Goal: Navigation & Orientation: Understand site structure

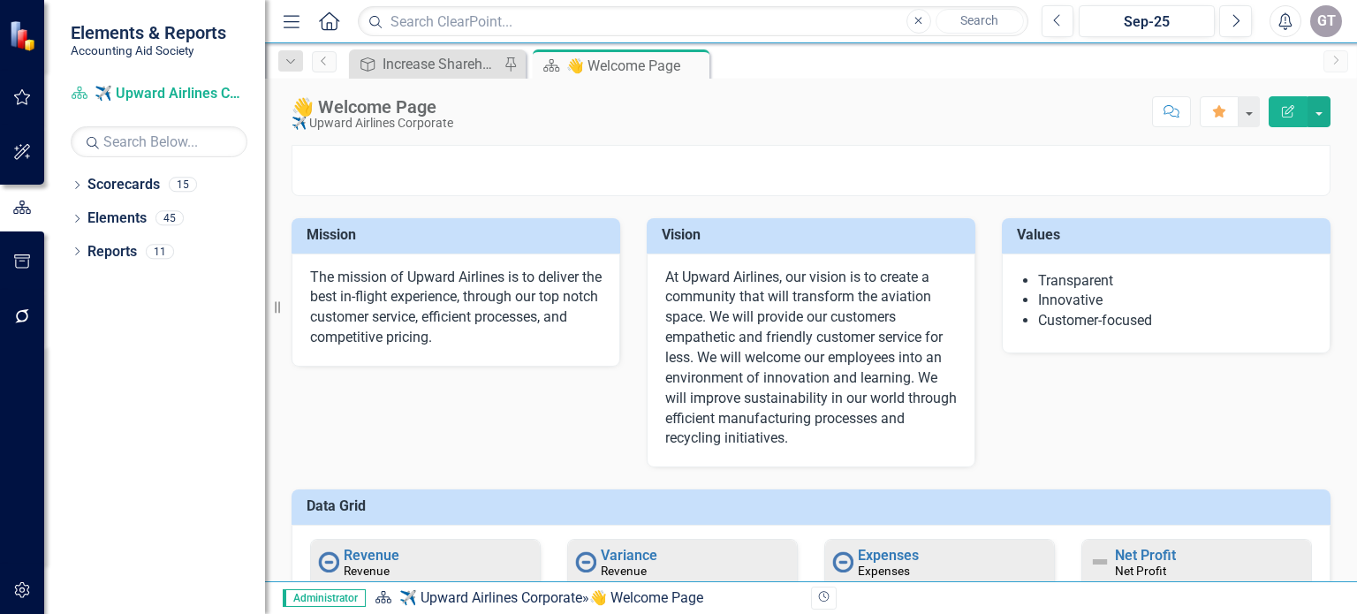
click at [1318, 20] on div "GT" at bounding box center [1326, 21] width 32 height 32
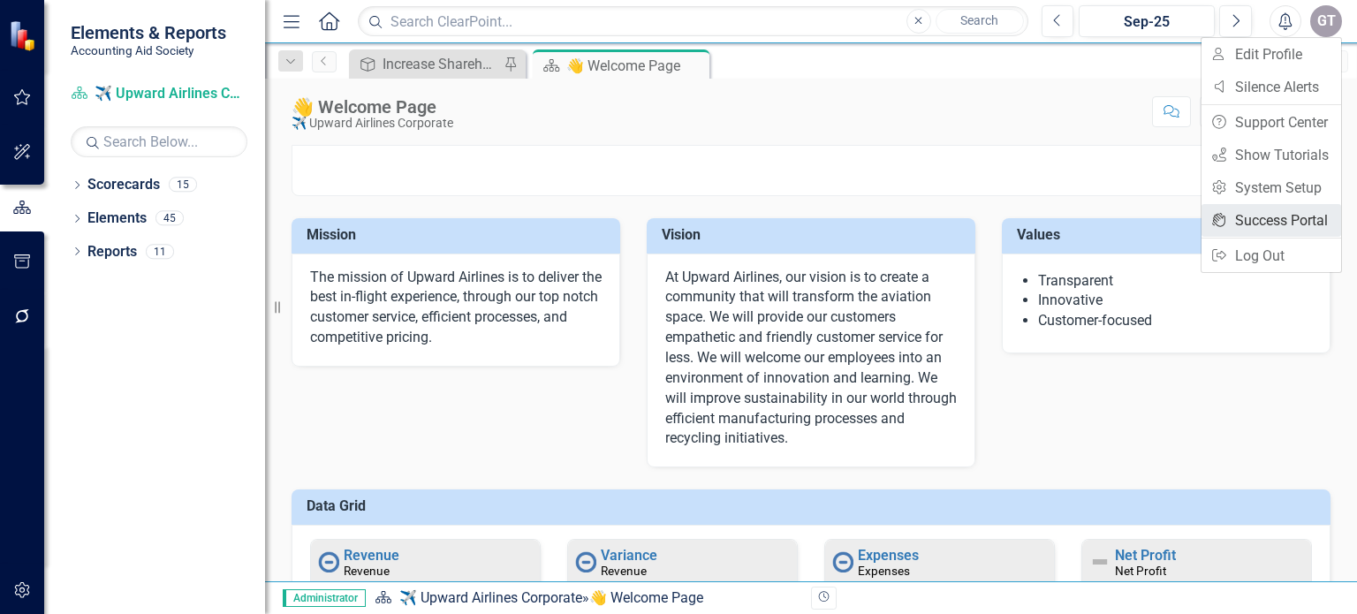
click at [1274, 219] on link "icon.portal Success Portal" at bounding box center [1271, 220] width 140 height 33
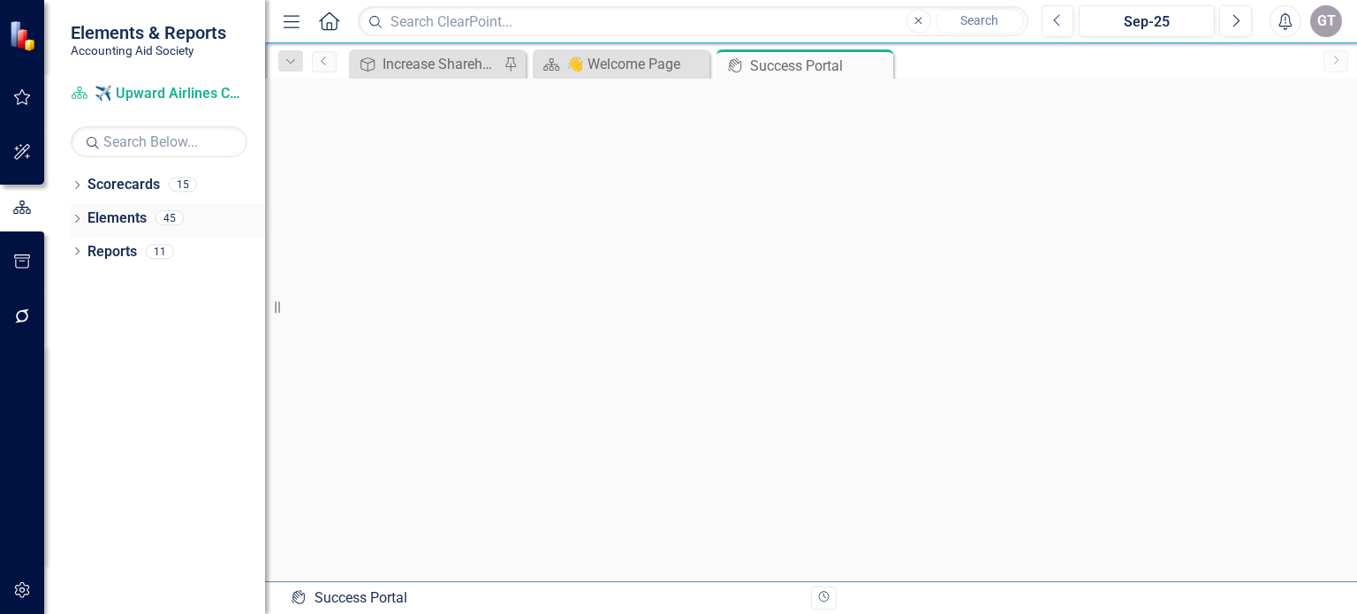
click at [102, 216] on link "Elements" at bounding box center [116, 218] width 59 height 20
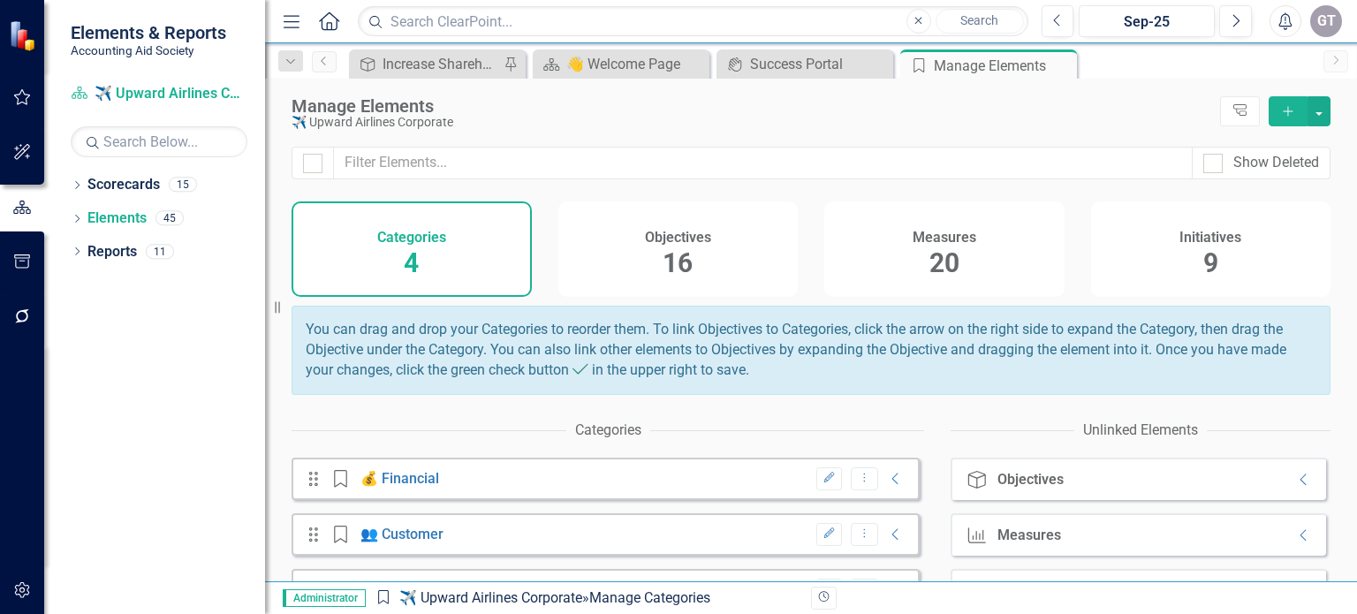
click at [926, 243] on h4 "Measures" at bounding box center [944, 238] width 64 height 16
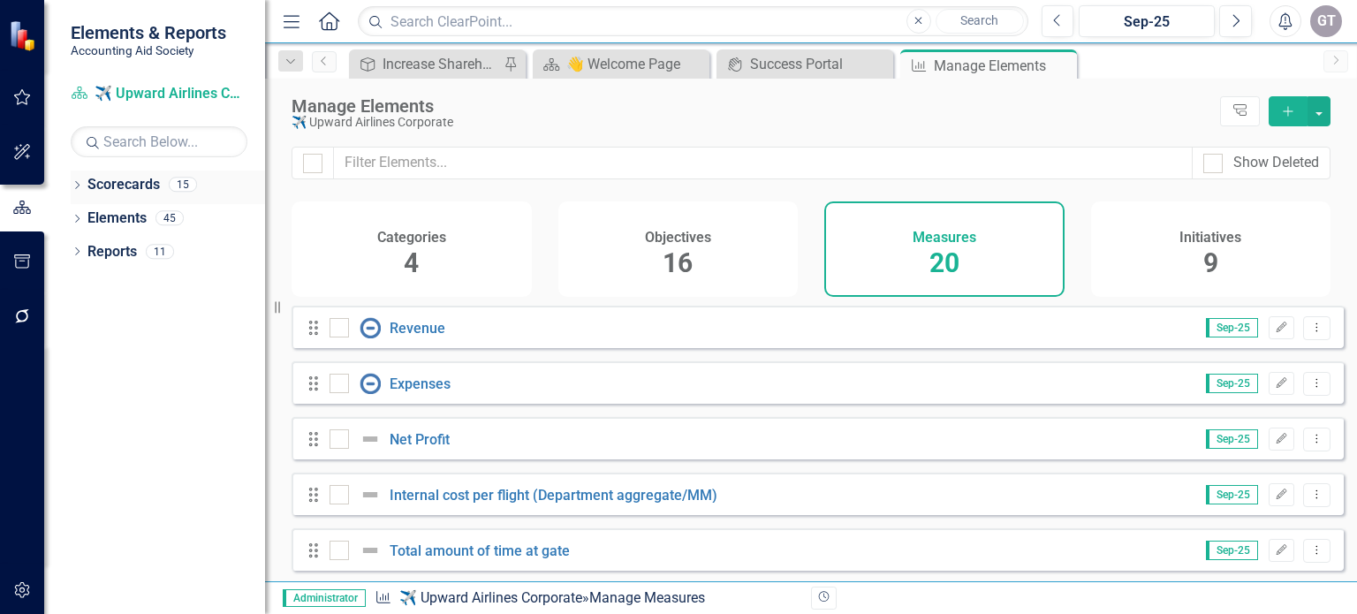
click at [110, 185] on link "Scorecards" at bounding box center [123, 185] width 72 height 20
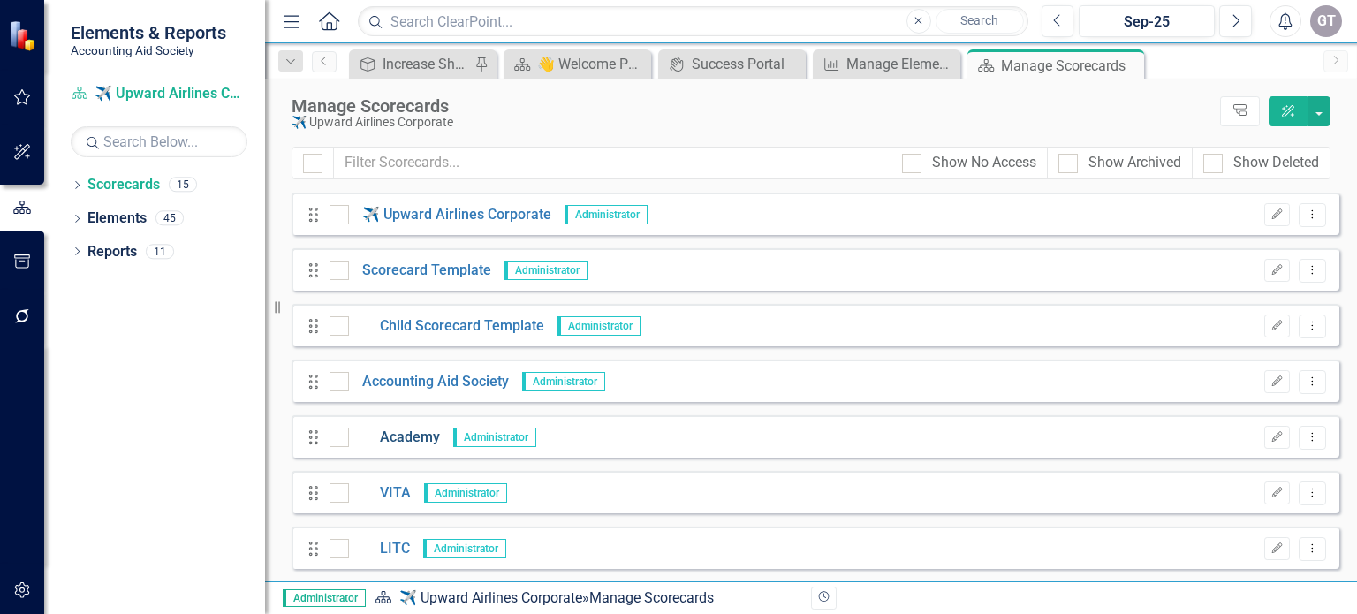
click at [405, 439] on link "Academy" at bounding box center [394, 437] width 91 height 20
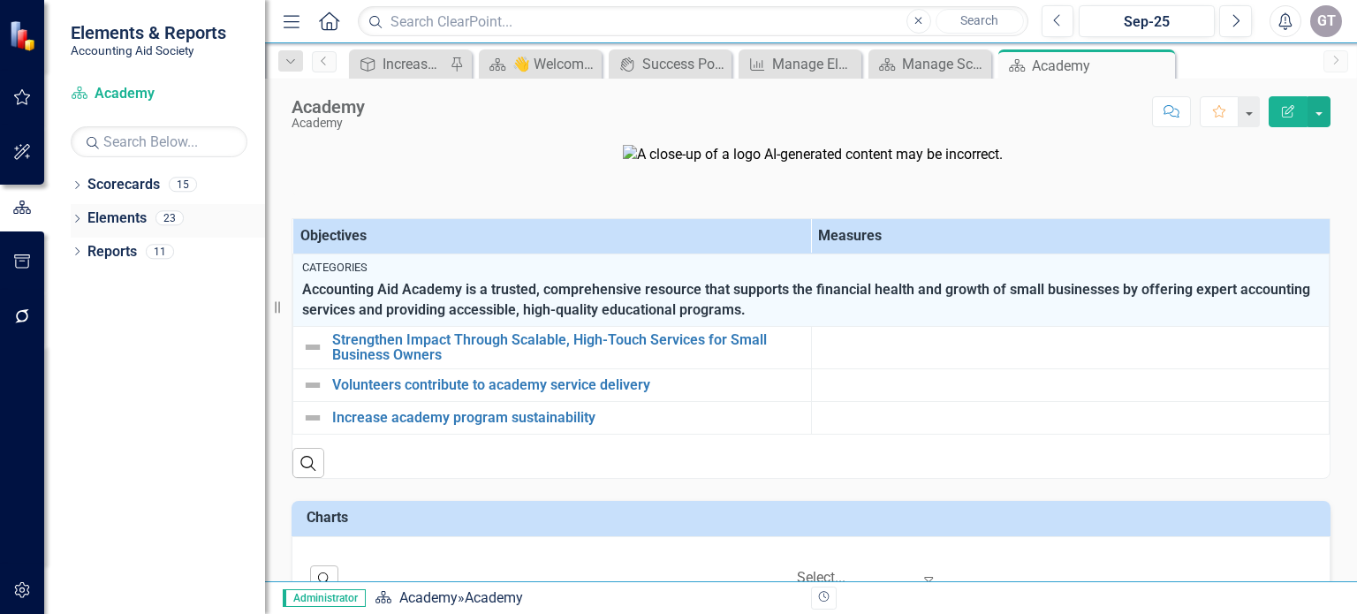
click at [117, 215] on link "Elements" at bounding box center [116, 218] width 59 height 20
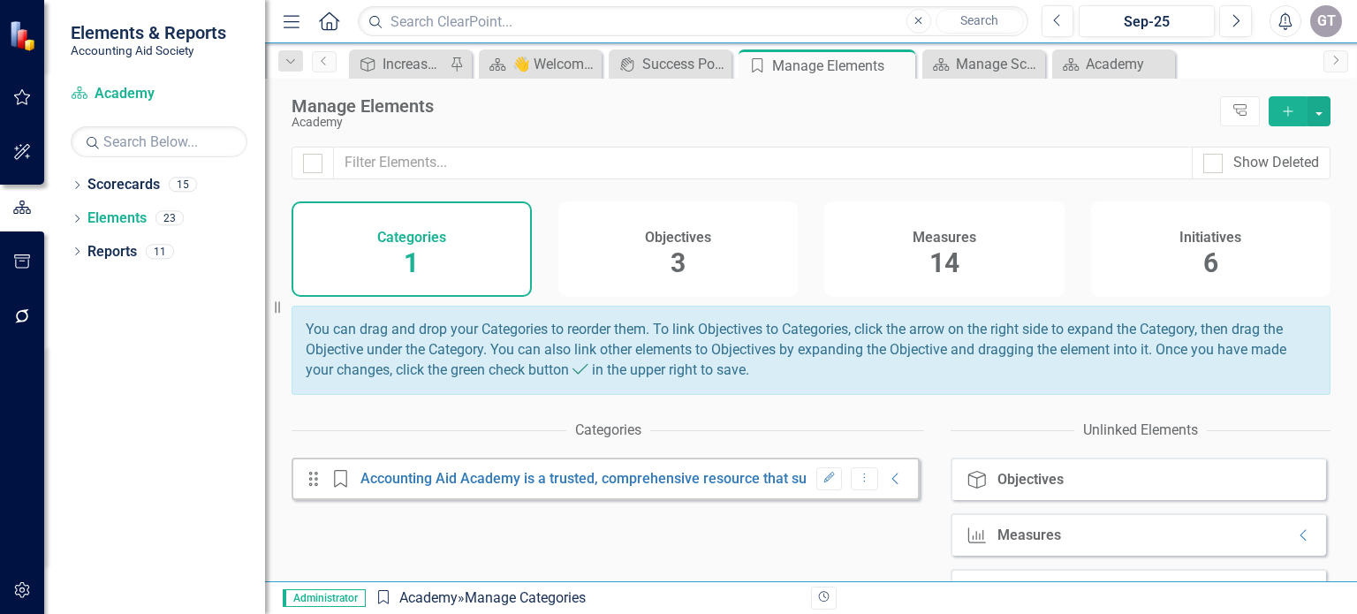
click at [934, 266] on span "14" at bounding box center [944, 262] width 30 height 31
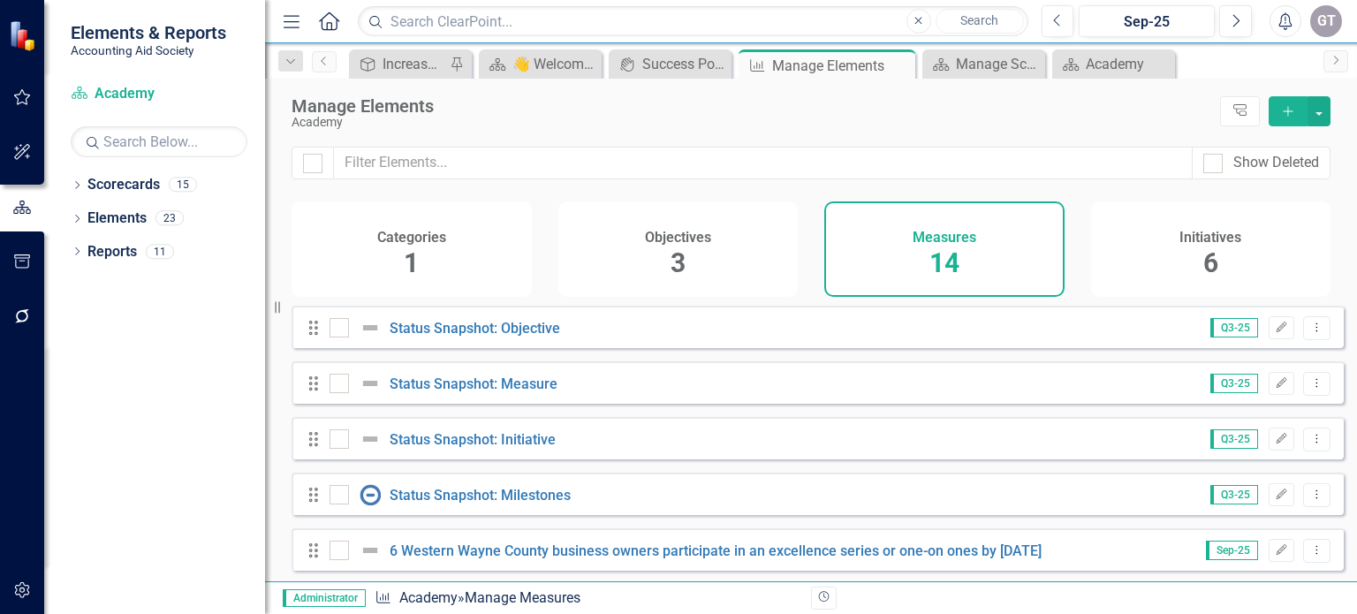
click at [1212, 257] on span "6" at bounding box center [1210, 262] width 15 height 31
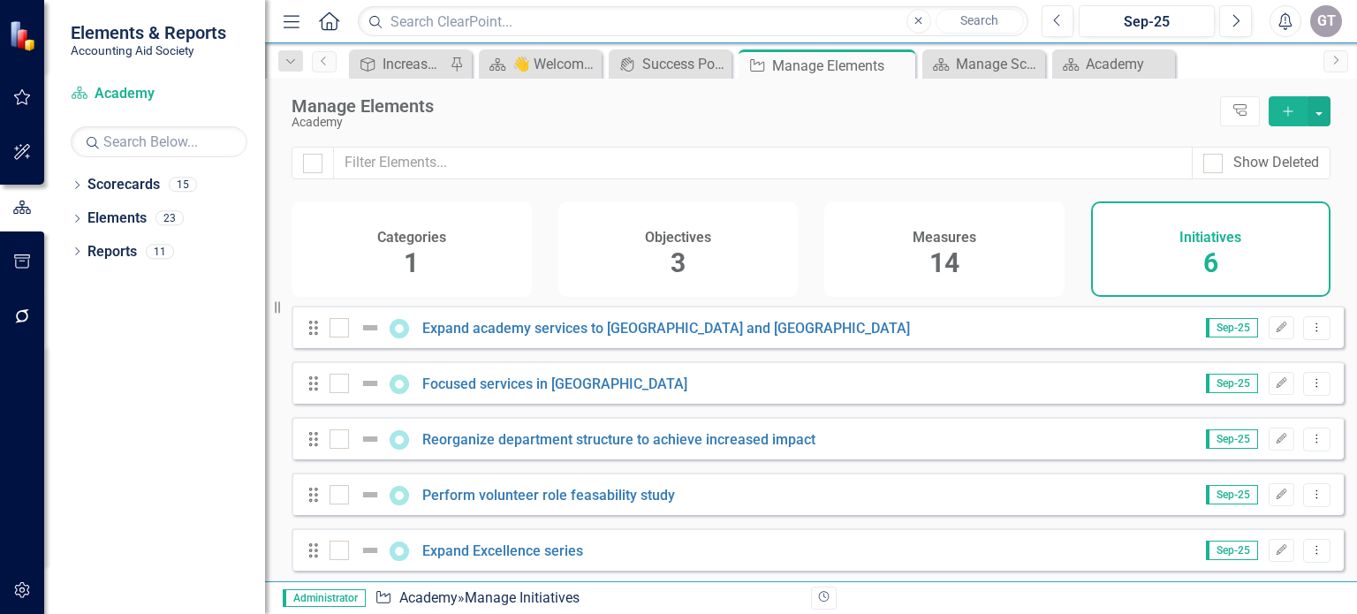
click at [685, 264] on div "Objectives 3" at bounding box center [678, 248] width 240 height 95
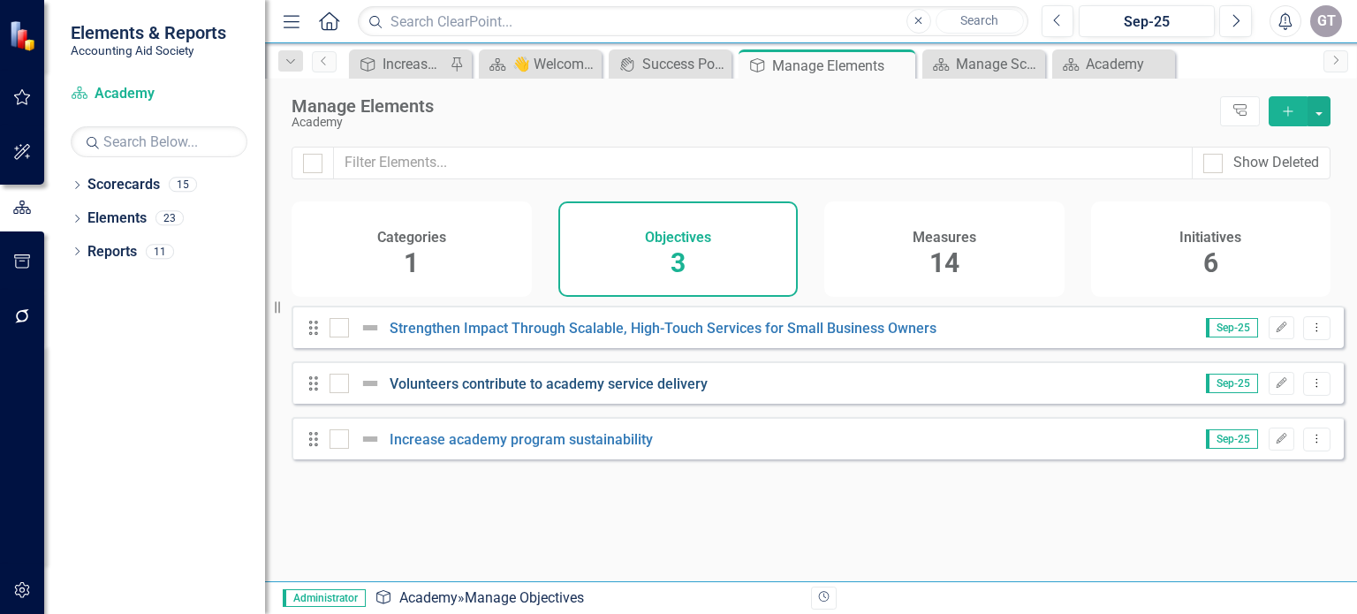
click at [483, 392] on link "Volunteers contribute to academy service delivery" at bounding box center [549, 383] width 318 height 17
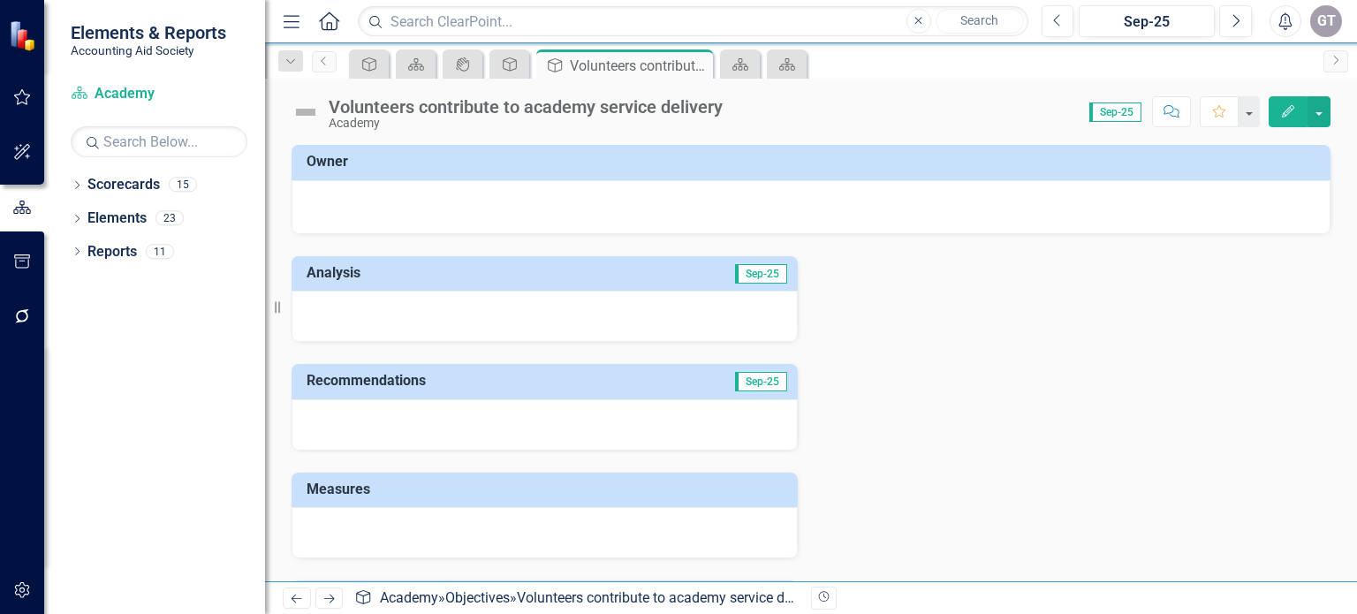
click at [337, 481] on h3 "Measures" at bounding box center [547, 489] width 482 height 16
click at [511, 59] on icon "Objective" at bounding box center [510, 64] width 18 height 14
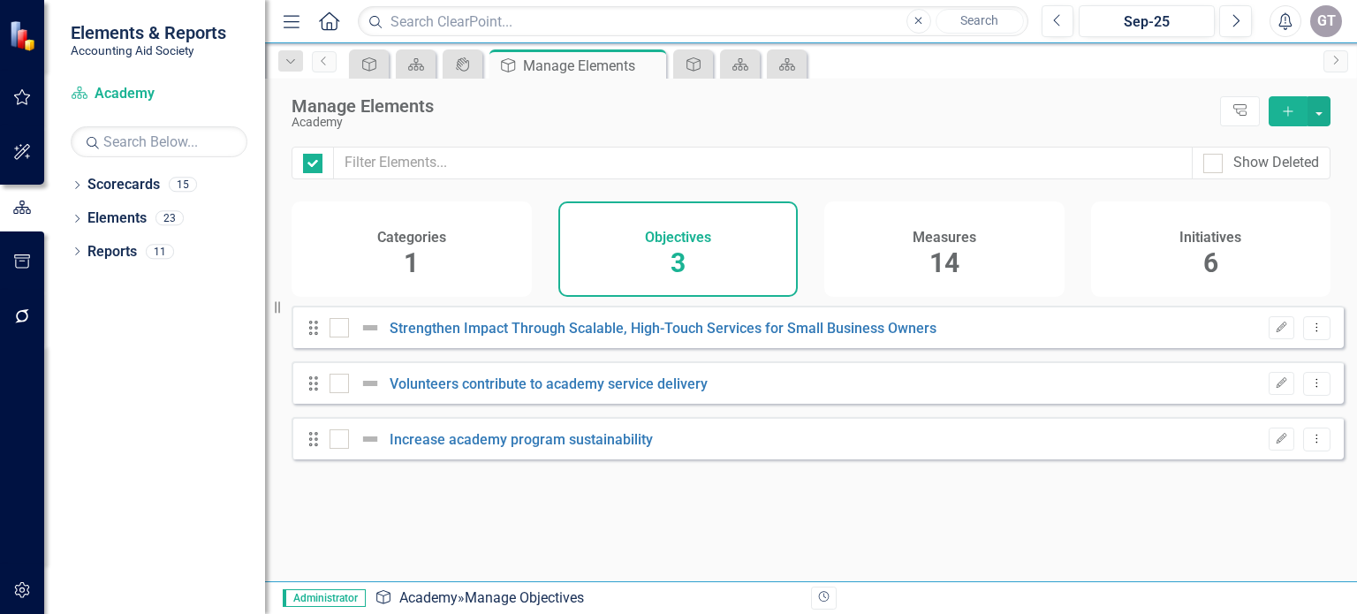
checkbox input "false"
click at [458, 53] on div "icon.portal" at bounding box center [459, 64] width 25 height 22
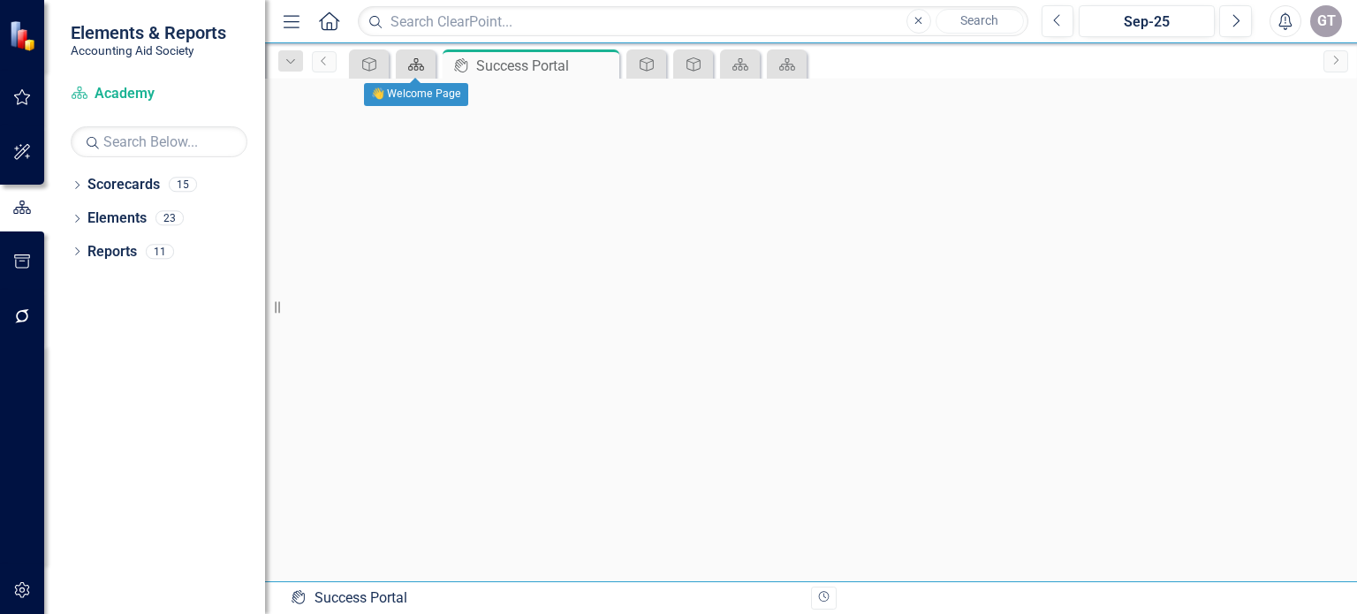
click at [417, 61] on icon at bounding box center [416, 64] width 16 height 12
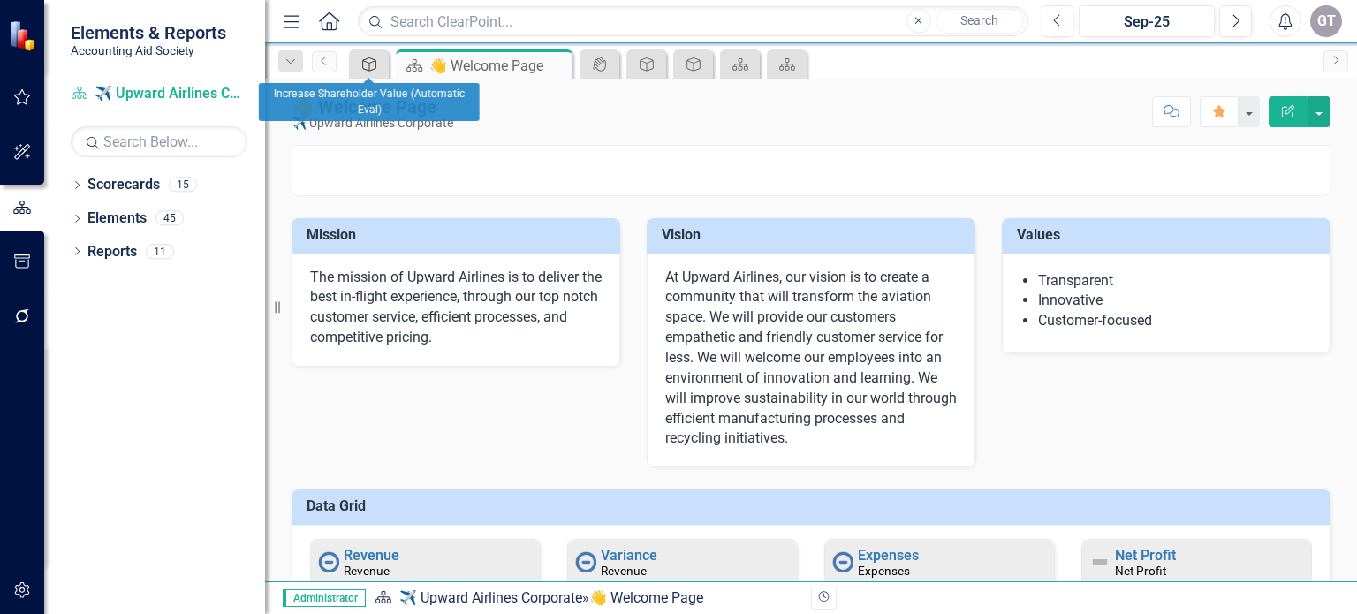
click at [360, 64] on icon "Objective" at bounding box center [369, 64] width 18 height 14
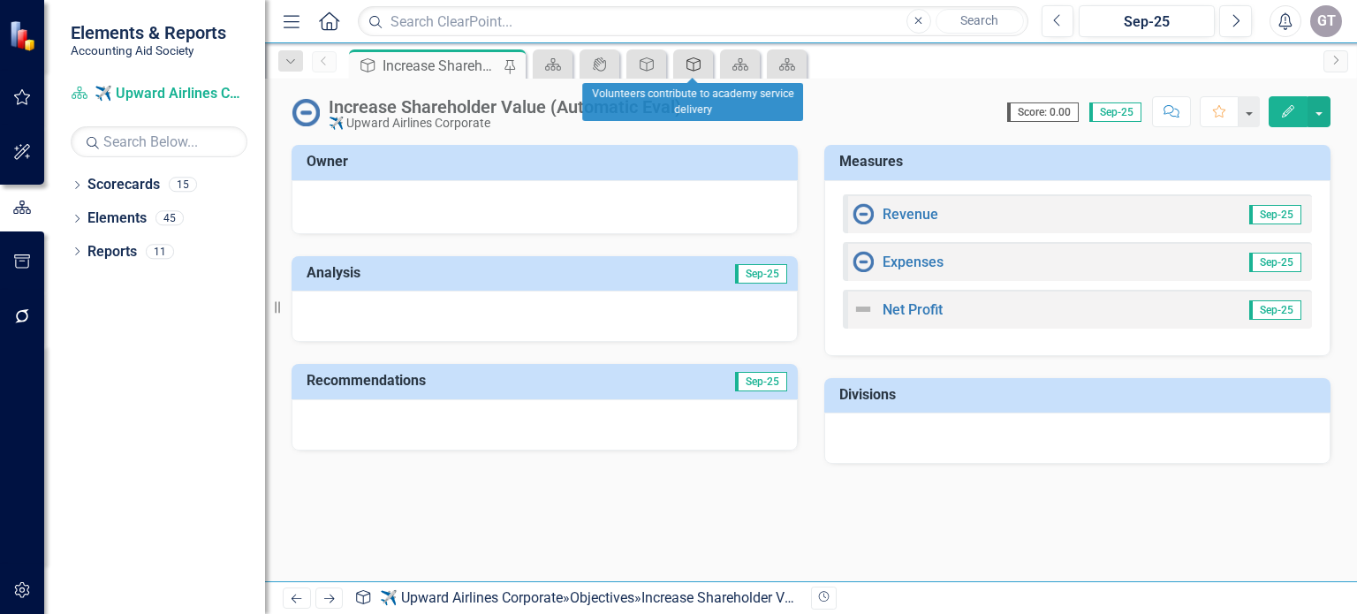
click at [695, 66] on icon "Objective" at bounding box center [694, 64] width 18 height 14
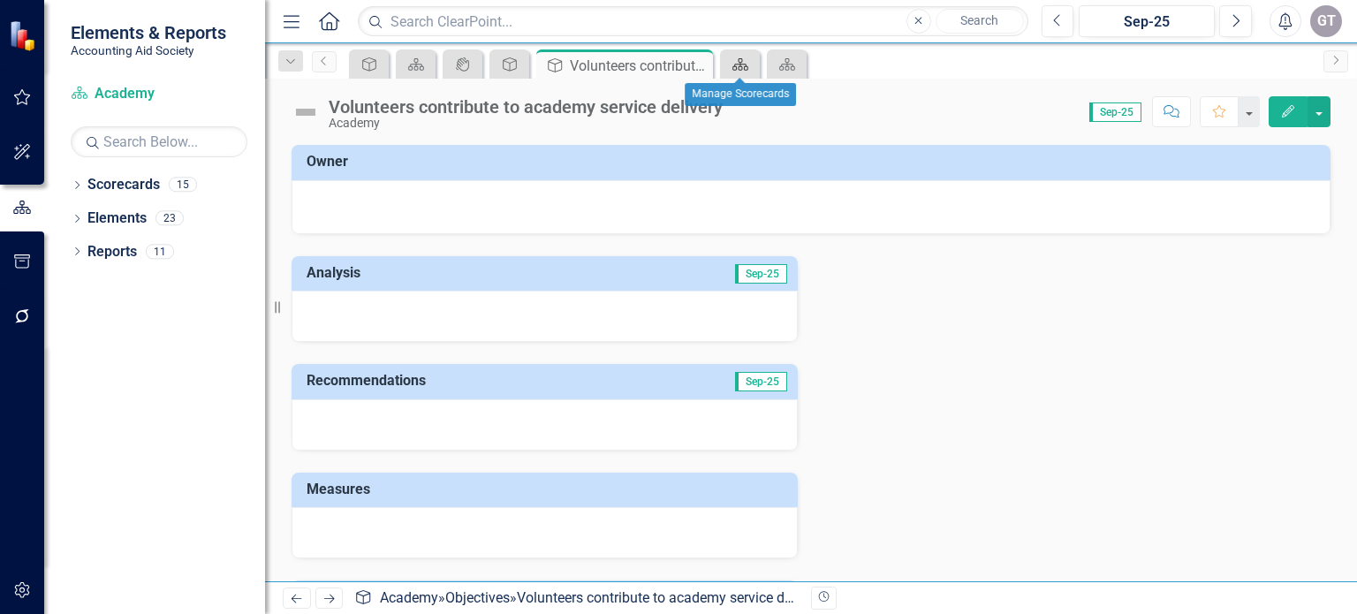
click at [734, 64] on icon "Scorecard" at bounding box center [740, 64] width 18 height 14
